Goal: Transaction & Acquisition: Purchase product/service

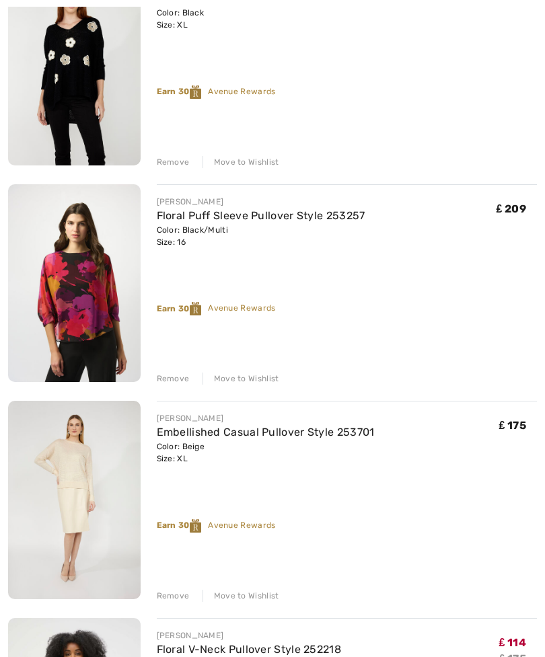
scroll to position [232, 0]
click at [174, 376] on div "Remove" at bounding box center [173, 379] width 33 height 12
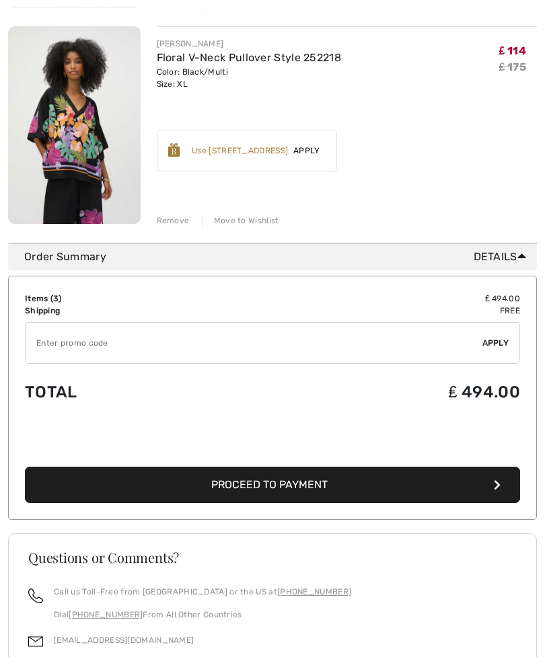
scroll to position [608, 0]
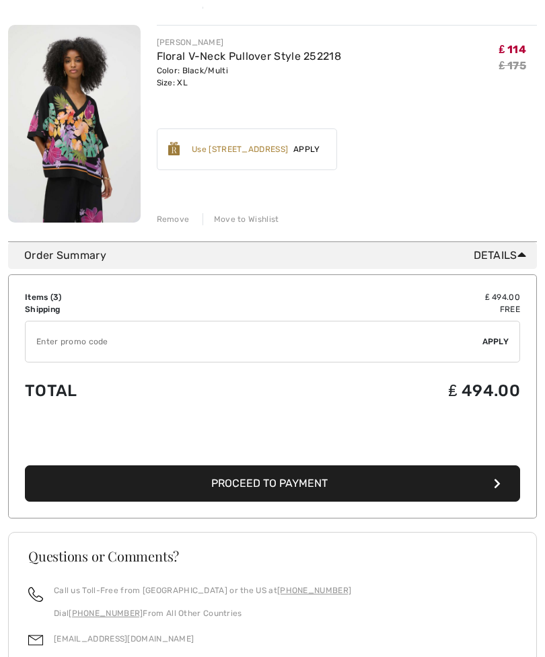
click at [293, 488] on span "Proceed to Payment" at bounding box center [269, 484] width 116 height 13
click at [503, 466] on button "Proceed to Payment" at bounding box center [272, 484] width 495 height 36
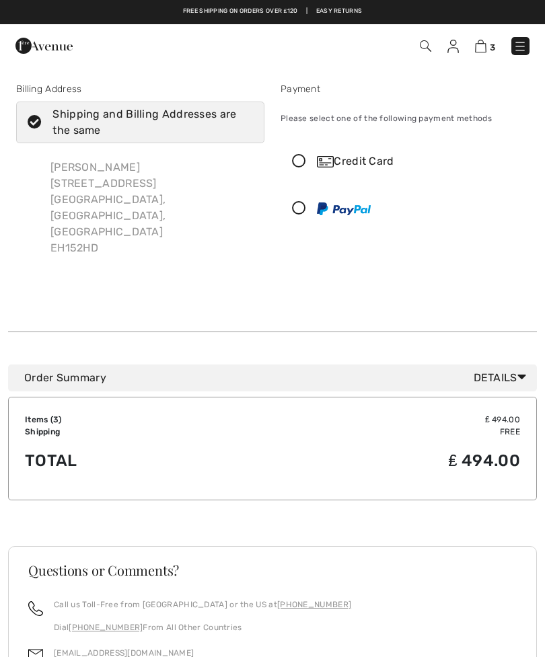
click at [303, 159] on icon at bounding box center [299, 162] width 36 height 14
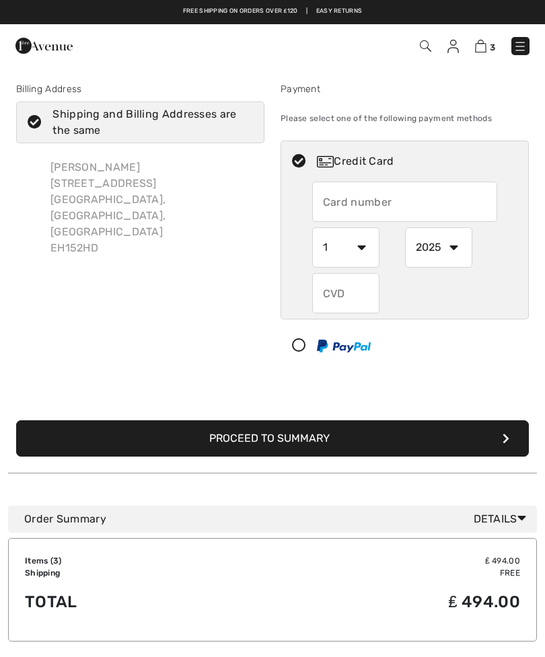
click at [335, 196] on input "text" at bounding box center [404, 202] width 185 height 40
type input "5299307418616726"
click at [371, 250] on select "1 2 3 4 5 6 7 8 9 10 11 12" at bounding box center [345, 247] width 67 height 40
select select "3"
click at [463, 249] on select "2025 2026 2027 2028 2029 2030 2031 2032 2033 2034 2035" at bounding box center [438, 247] width 67 height 40
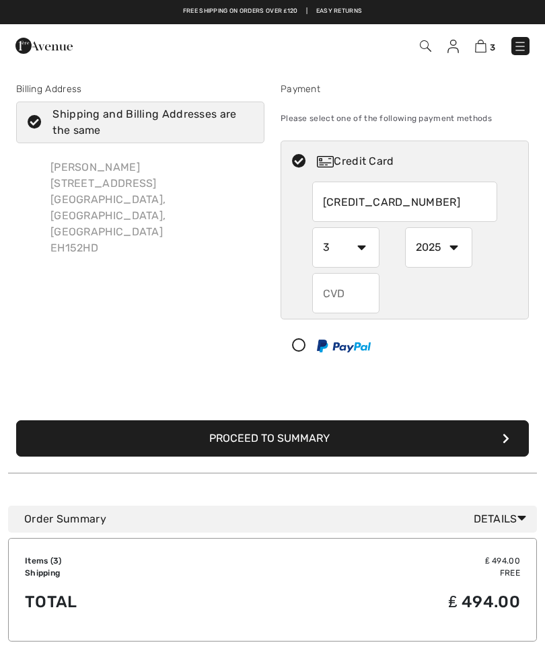
select select "2030"
click at [342, 295] on input "text" at bounding box center [345, 293] width 67 height 40
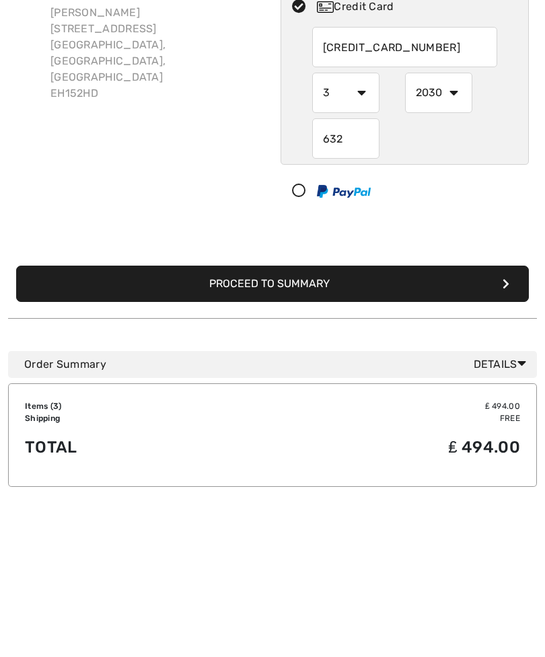
type input "632"
click at [503, 433] on icon "submit" at bounding box center [506, 438] width 7 height 11
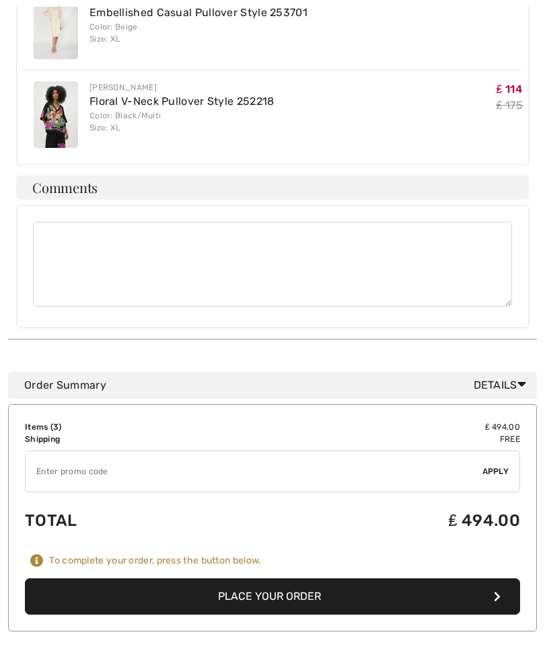
scroll to position [579, 0]
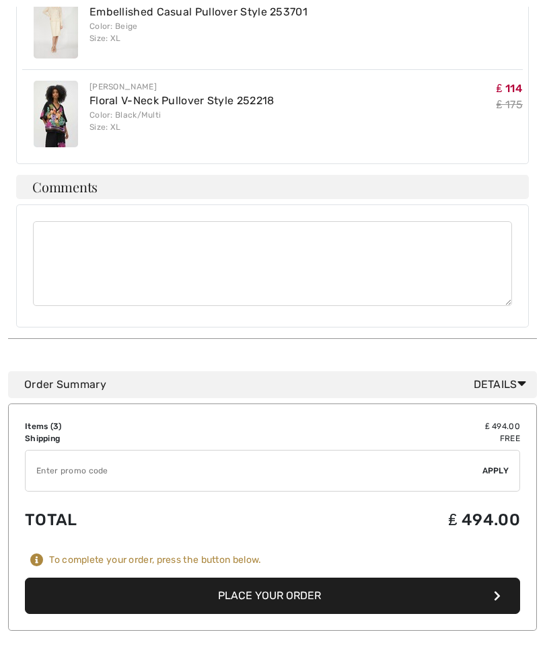
click at [263, 578] on button "Place Your Order" at bounding box center [272, 596] width 495 height 36
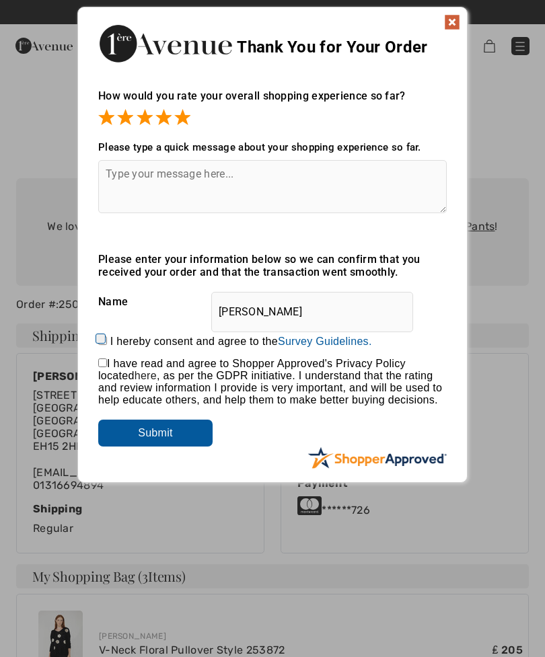
click at [452, 16] on img at bounding box center [452, 22] width 16 height 16
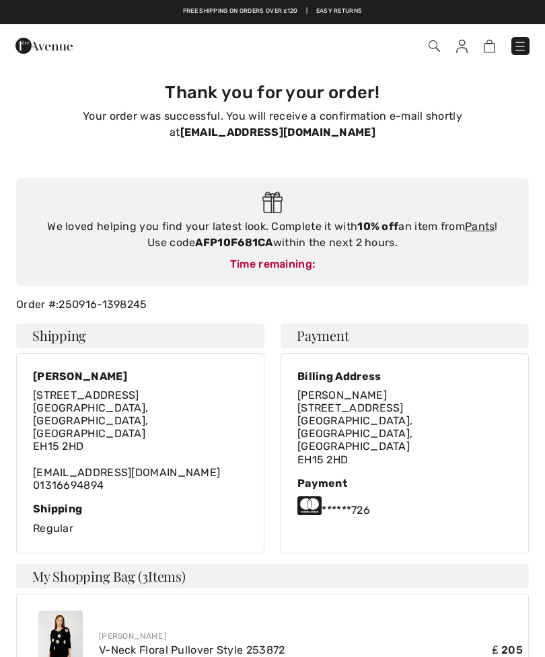
click at [482, 224] on link "Pants" at bounding box center [480, 226] width 30 height 13
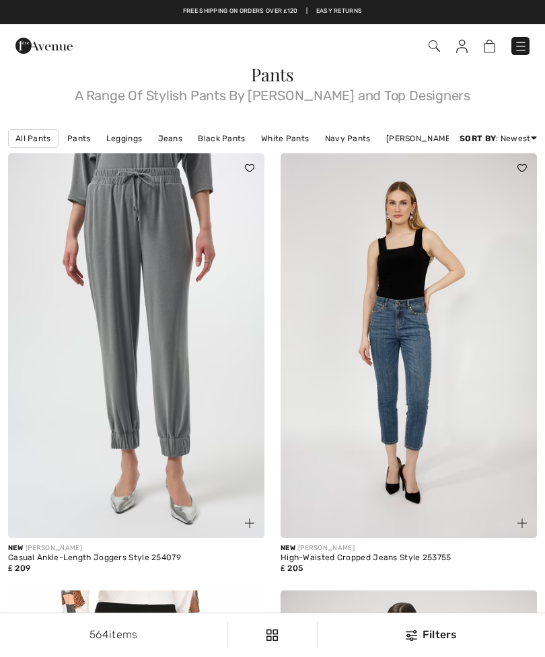
checkbox input "true"
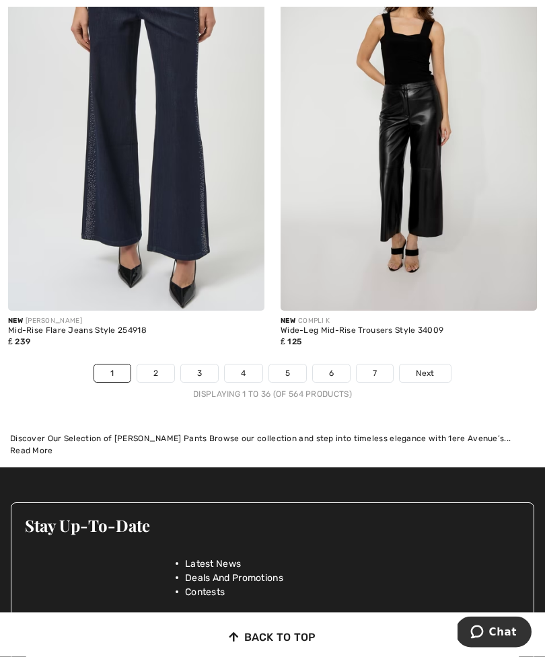
scroll to position [8005, 0]
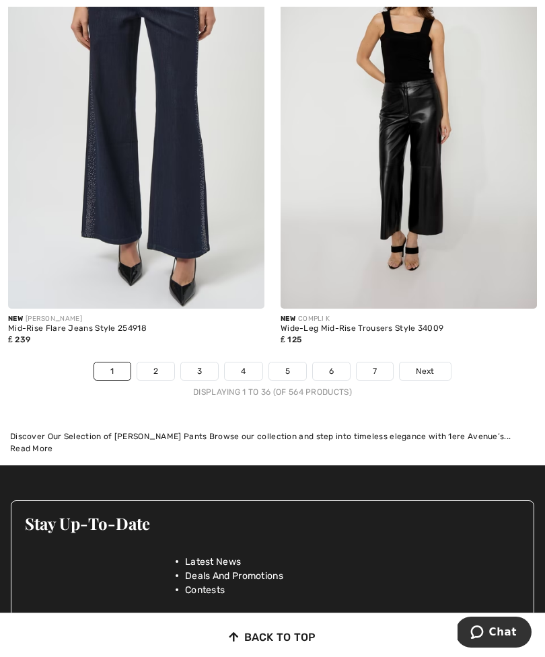
click at [422, 377] on span "Next" at bounding box center [425, 371] width 18 height 12
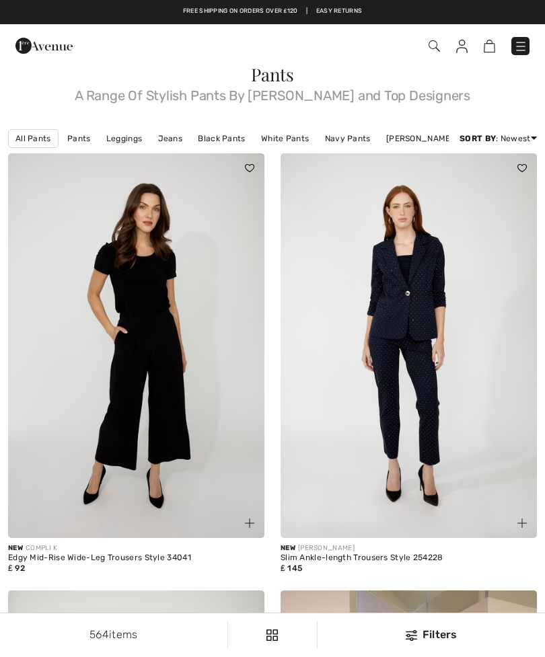
checkbox input "true"
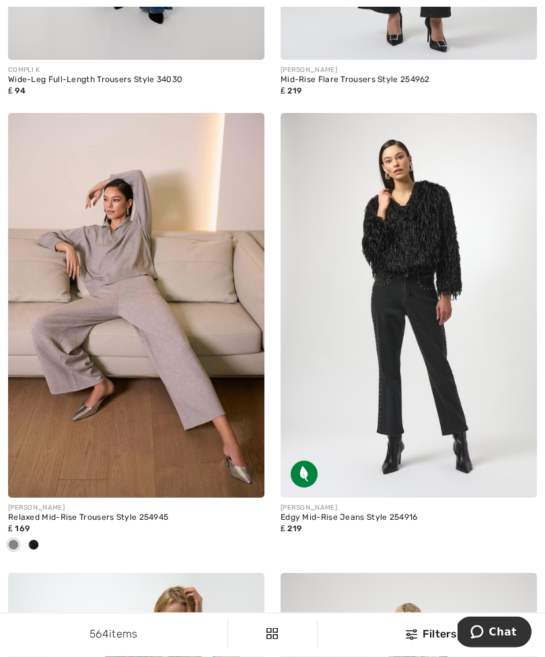
scroll to position [6021, 0]
